Goal: Task Accomplishment & Management: Use online tool/utility

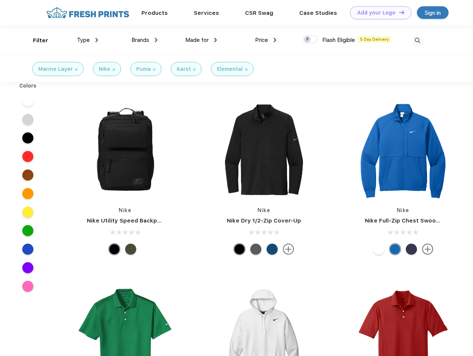
click at [378, 13] on link "Add your Logo Design Tool" at bounding box center [380, 12] width 61 height 13
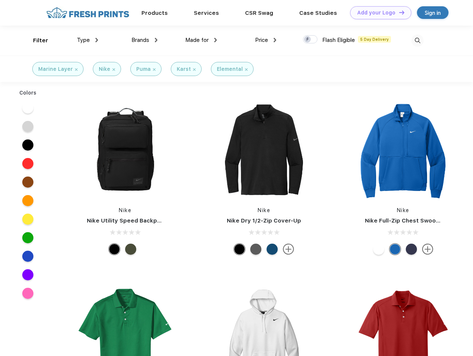
click at [0, 0] on div "Design Tool" at bounding box center [0, 0] width 0 height 0
click at [398, 12] on link "Add your Logo Design Tool" at bounding box center [380, 12] width 61 height 13
click at [36, 40] on div "Filter" at bounding box center [40, 40] width 15 height 9
click at [88, 40] on span "Type" at bounding box center [83, 40] width 13 height 7
click at [144, 40] on span "Brands" at bounding box center [140, 40] width 18 height 7
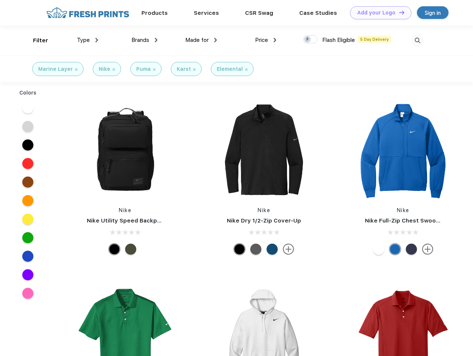
click at [201, 40] on span "Made for" at bounding box center [196, 40] width 23 height 7
click at [266, 40] on span "Price" at bounding box center [261, 40] width 13 height 7
click at [310, 40] on div at bounding box center [310, 39] width 14 height 8
click at [308, 40] on input "checkbox" at bounding box center [305, 37] width 5 height 5
click at [417, 40] on img at bounding box center [417, 41] width 12 height 12
